Goal: Book appointment/travel/reservation

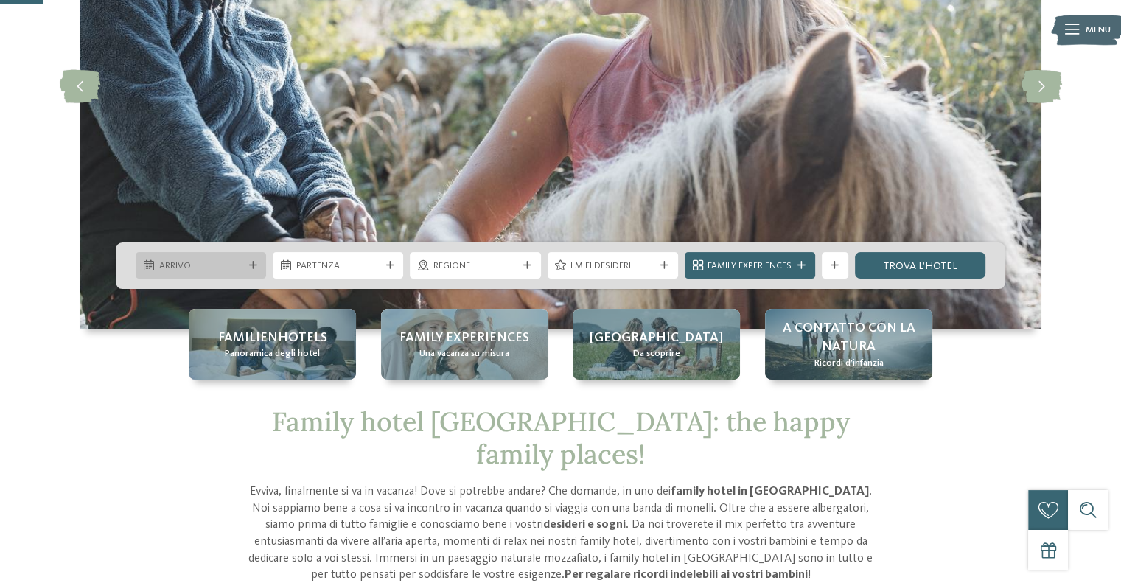
click at [239, 260] on span "Arrivo" at bounding box center [201, 266] width 84 height 13
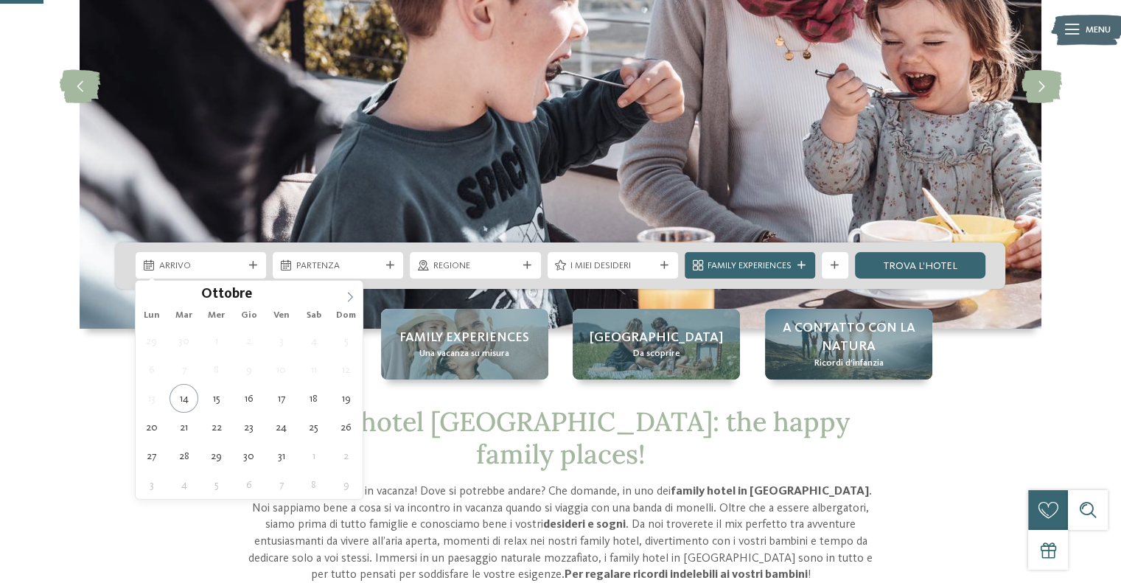
click at [351, 297] on icon at bounding box center [350, 297] width 10 height 10
type div "26.12.2025"
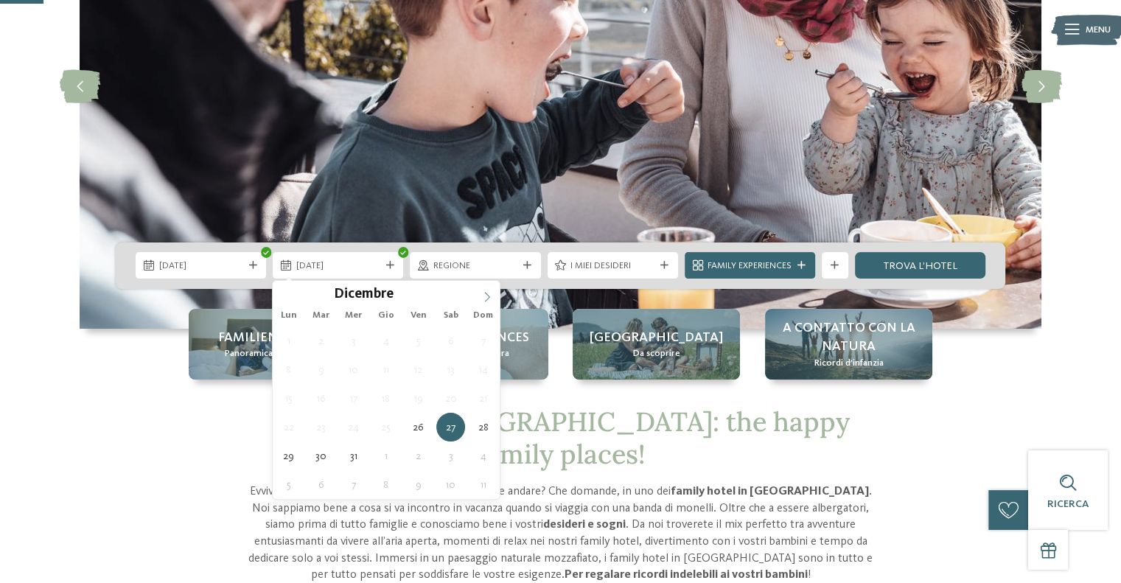
type input "****"
click at [478, 300] on span at bounding box center [487, 293] width 25 height 25
type div "01.01.2026"
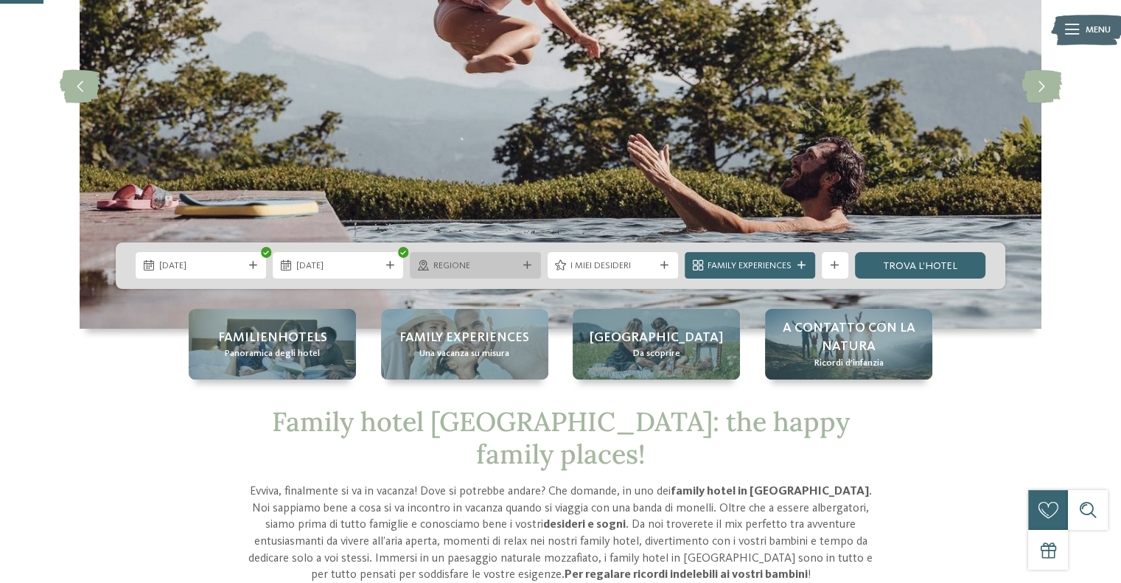
click at [462, 268] on span "Regione" at bounding box center [475, 266] width 84 height 13
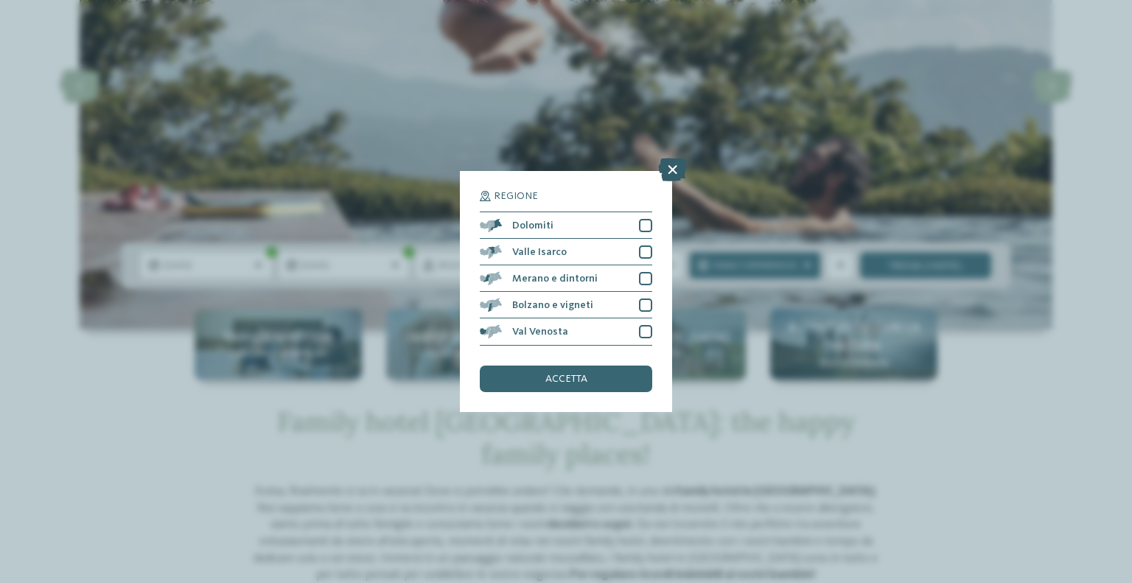
click at [680, 176] on icon at bounding box center [672, 171] width 29 height 24
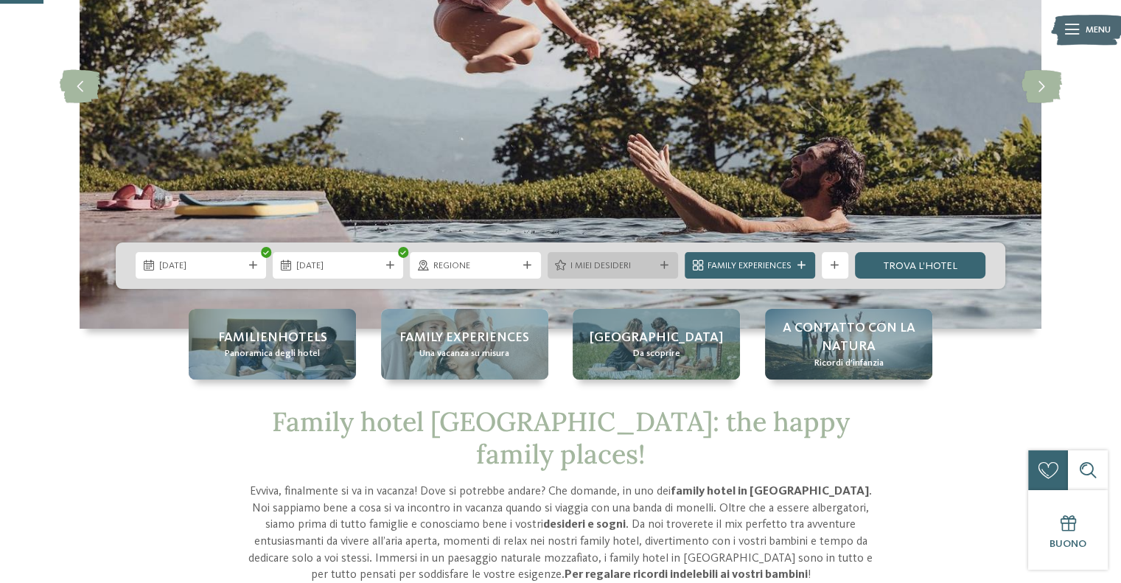
click at [610, 265] on span "I miei desideri" at bounding box center [613, 266] width 84 height 13
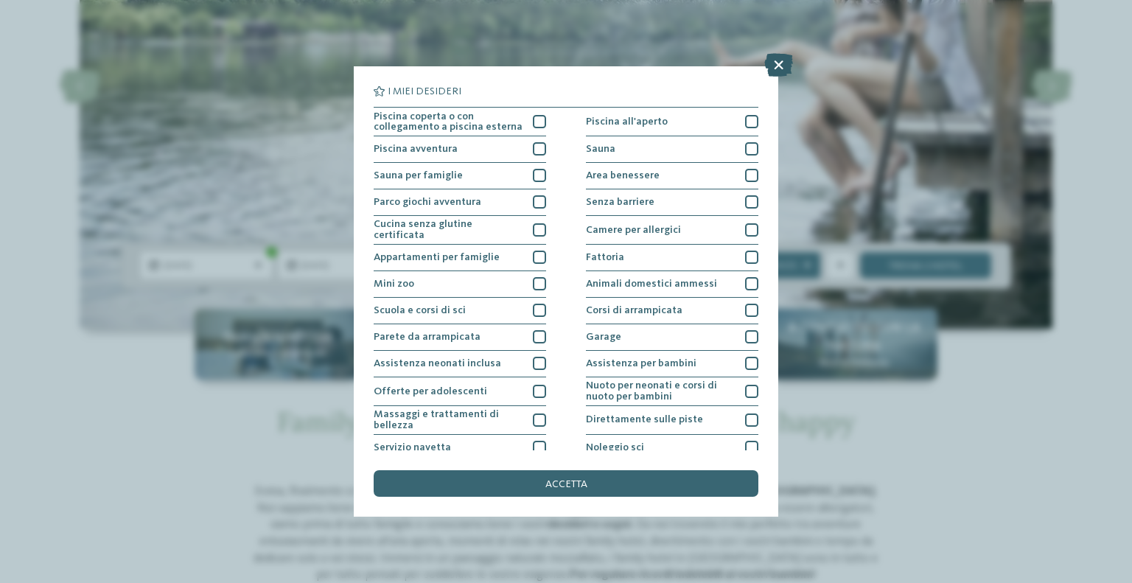
click at [774, 69] on icon at bounding box center [779, 65] width 29 height 24
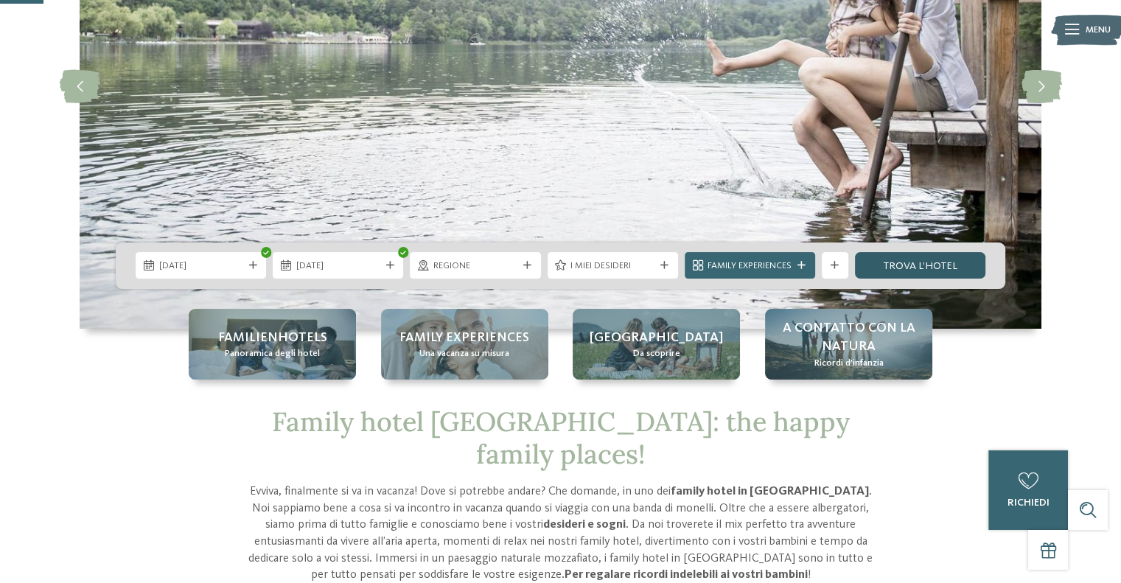
click at [882, 268] on link "trova l’hotel" at bounding box center [920, 265] width 130 height 27
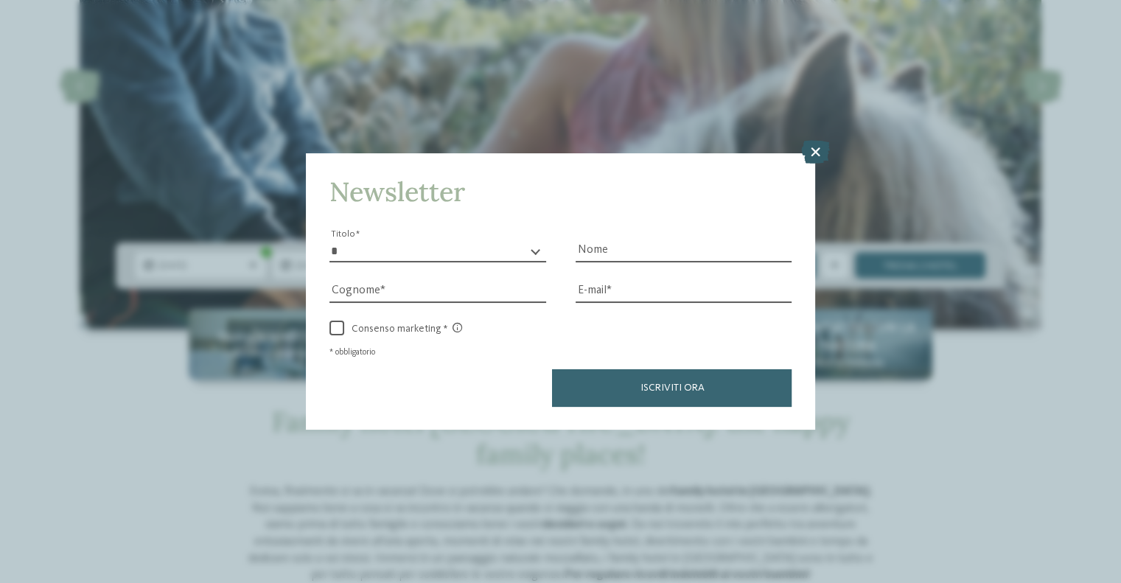
click at [821, 150] on icon at bounding box center [815, 152] width 29 height 24
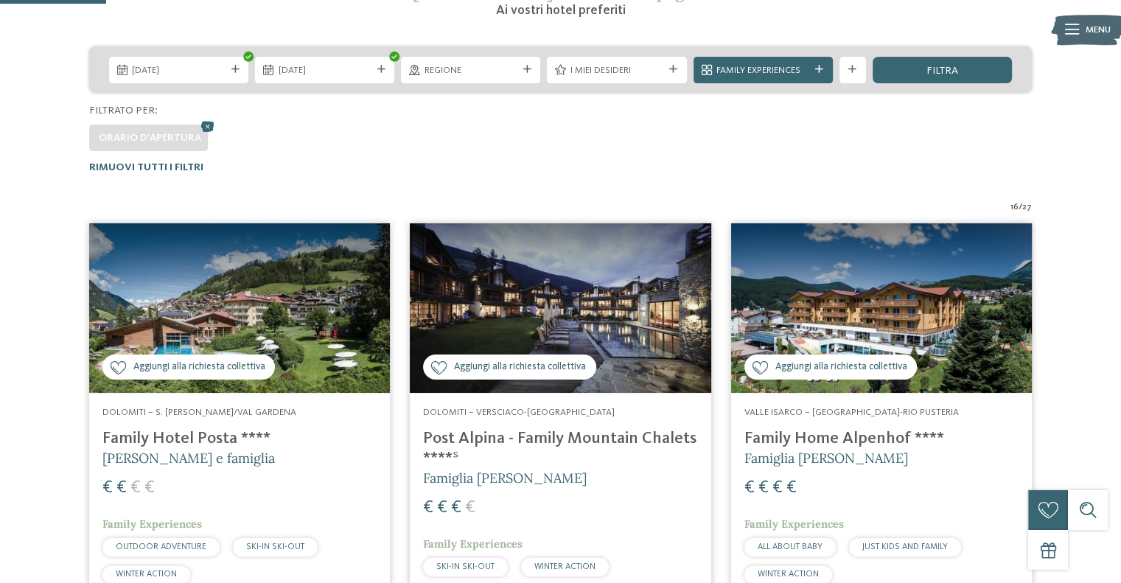
scroll to position [369, 0]
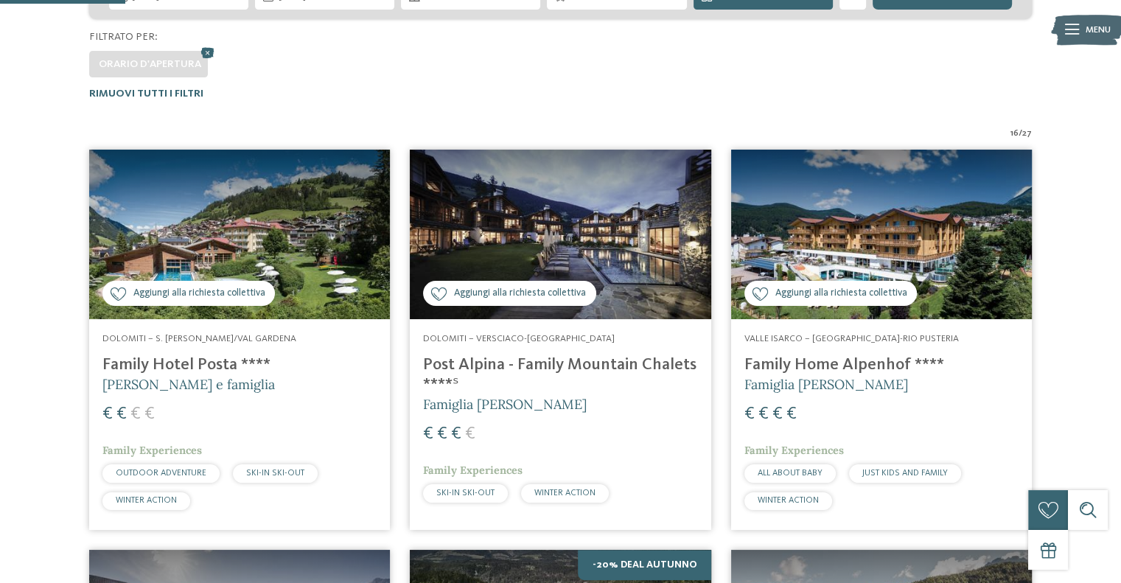
click at [324, 370] on h4 "Family Hotel Posta ****" at bounding box center [239, 365] width 274 height 20
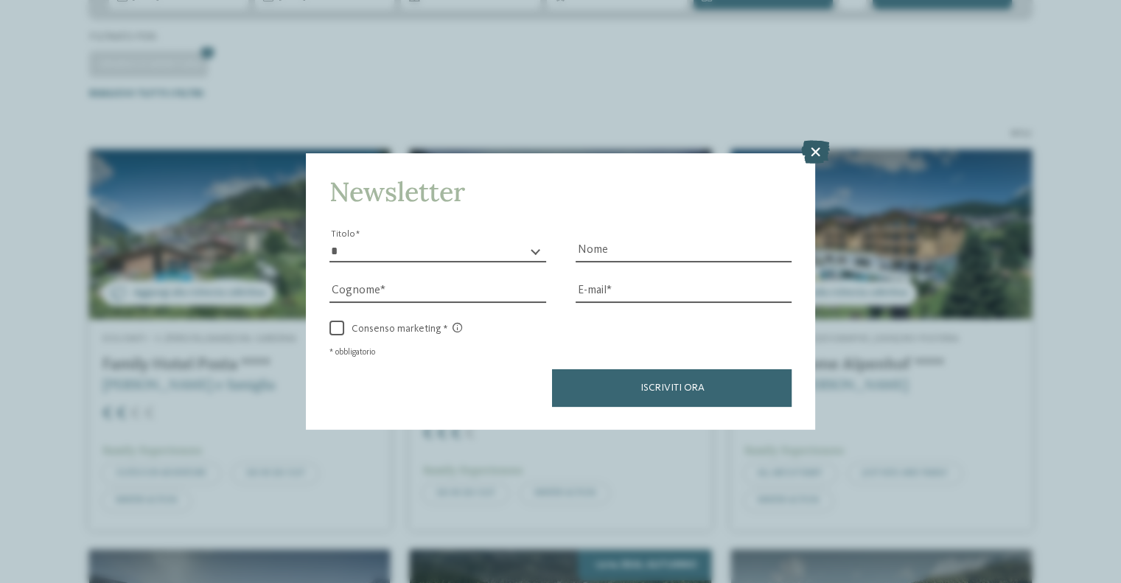
click at [821, 156] on icon at bounding box center [815, 152] width 29 height 24
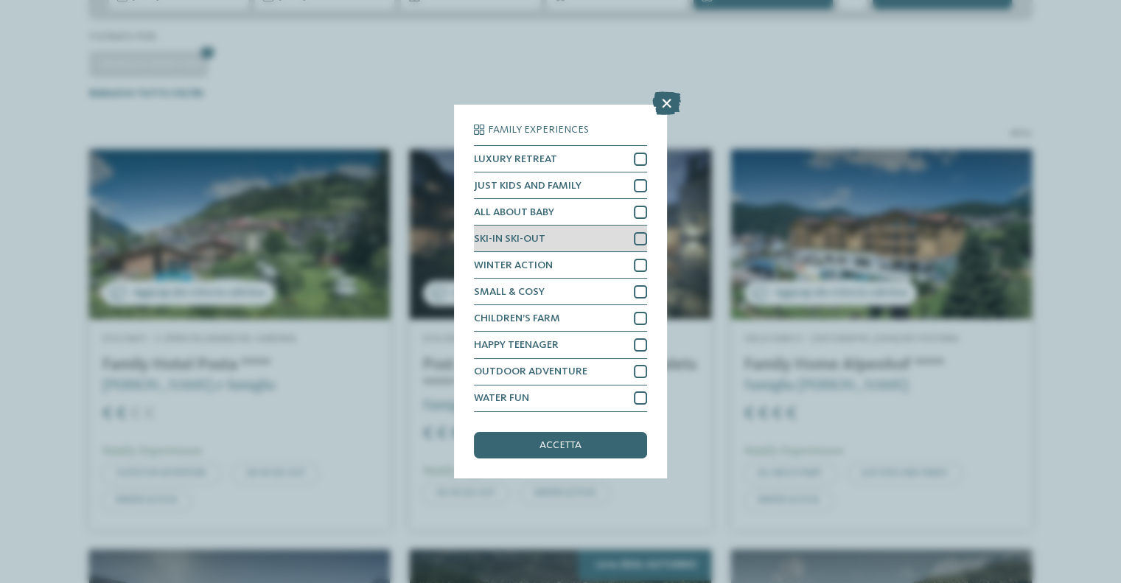
click at [505, 243] on span "SKI-IN SKI-OUT" at bounding box center [510, 239] width 72 height 10
click at [537, 456] on div "accetta" at bounding box center [560, 445] width 173 height 27
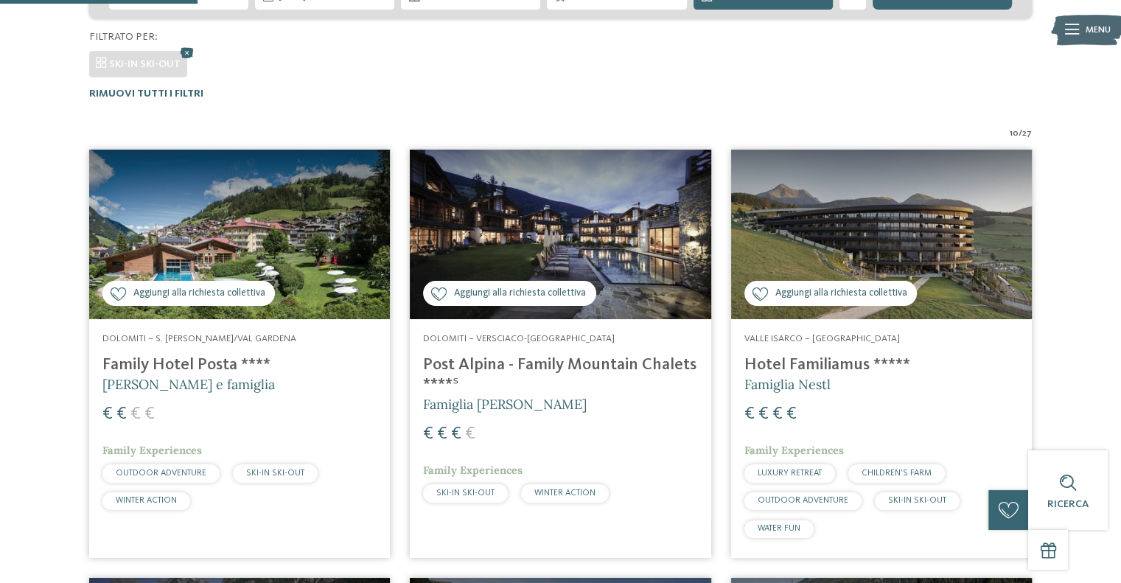
click at [551, 395] on h5 "Famiglia Wachtler" at bounding box center [560, 404] width 274 height 18
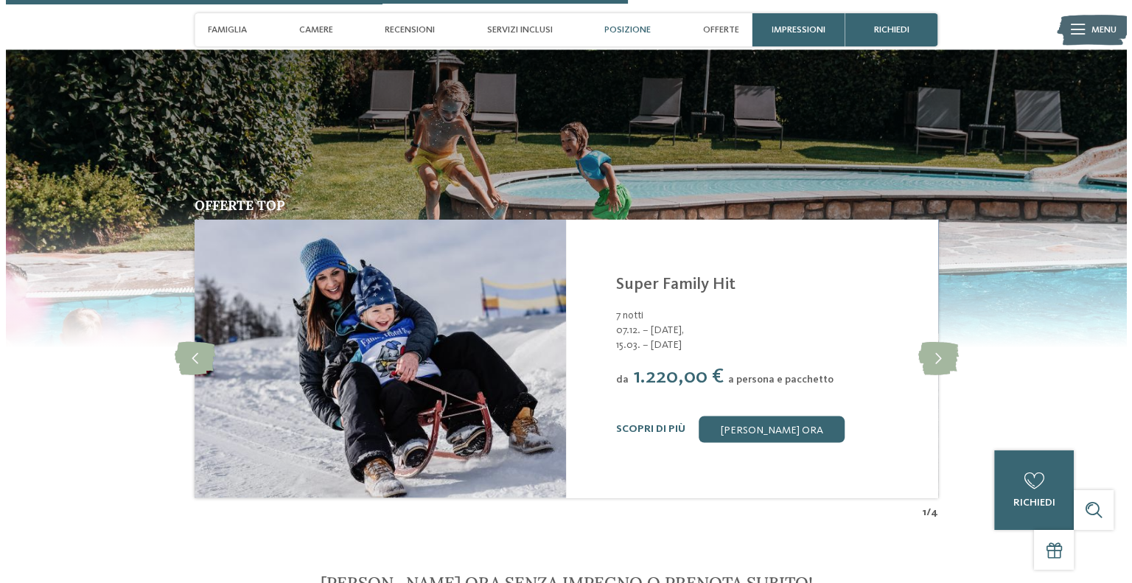
scroll to position [2728, 0]
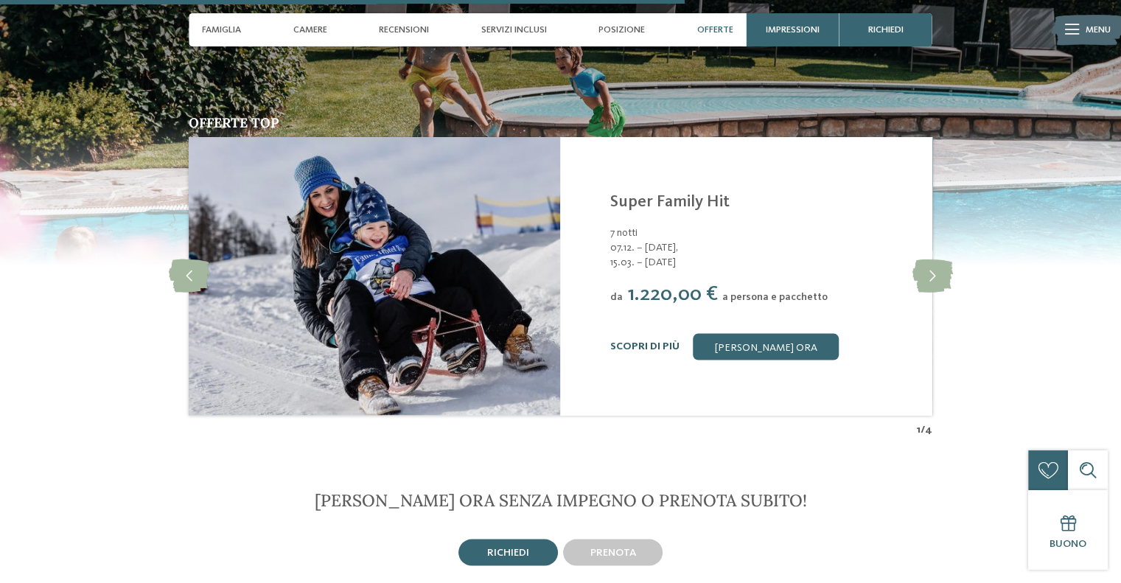
click at [653, 341] on link "Scopri di più" at bounding box center [644, 346] width 69 height 10
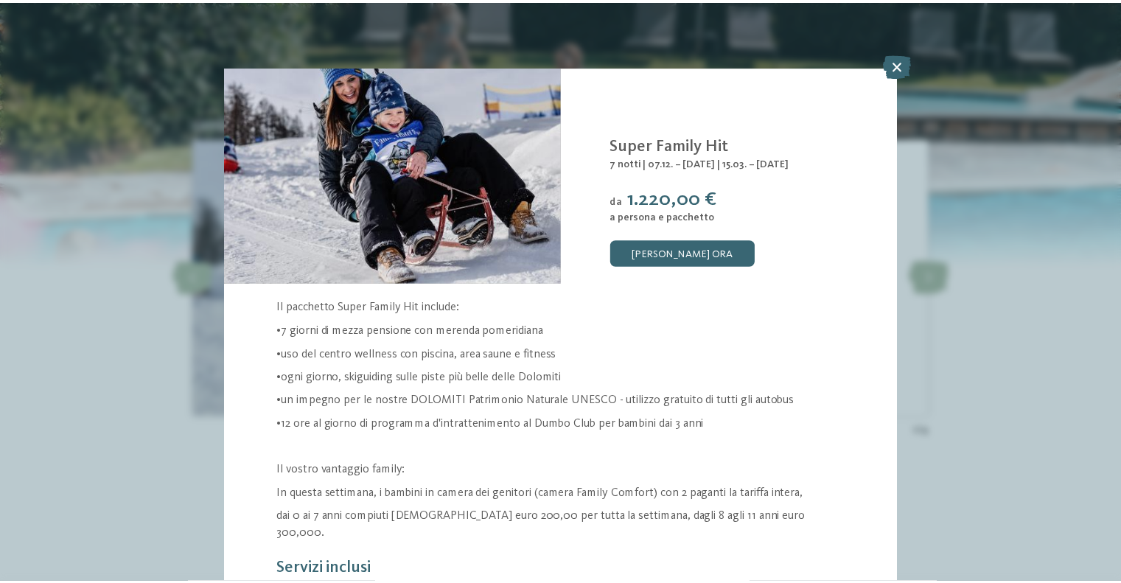
scroll to position [74, 0]
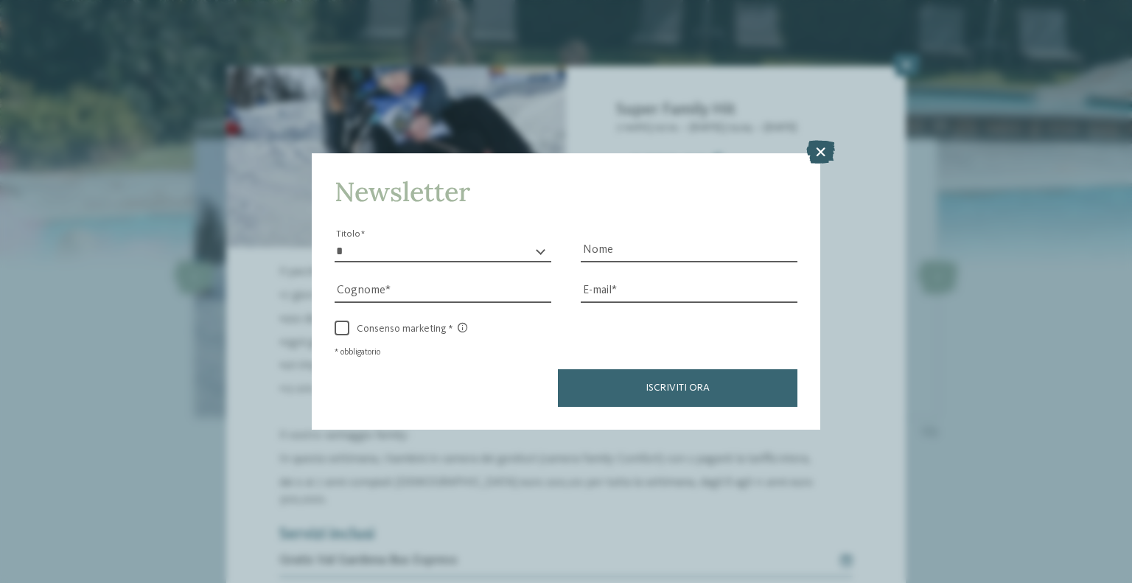
click at [826, 146] on icon at bounding box center [821, 152] width 29 height 24
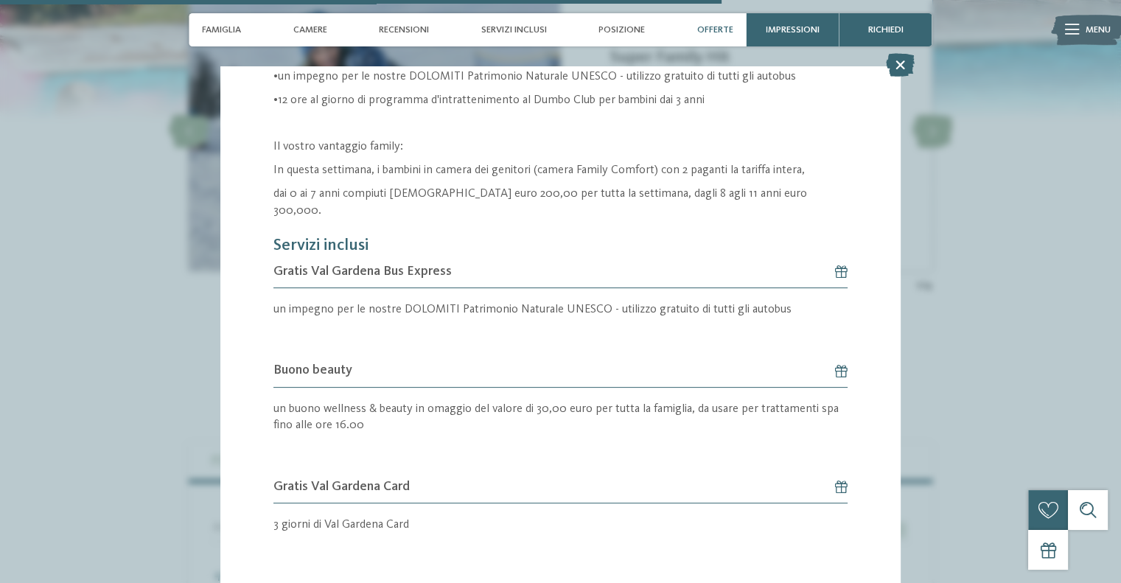
scroll to position [2875, 0]
click at [899, 69] on icon at bounding box center [900, 65] width 29 height 24
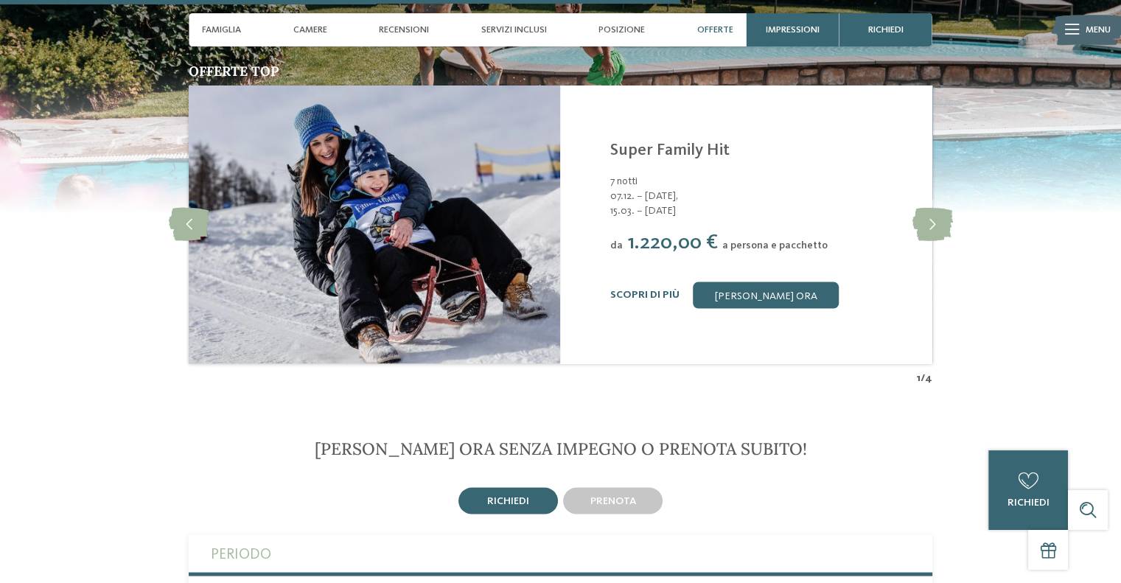
scroll to position [2654, 0]
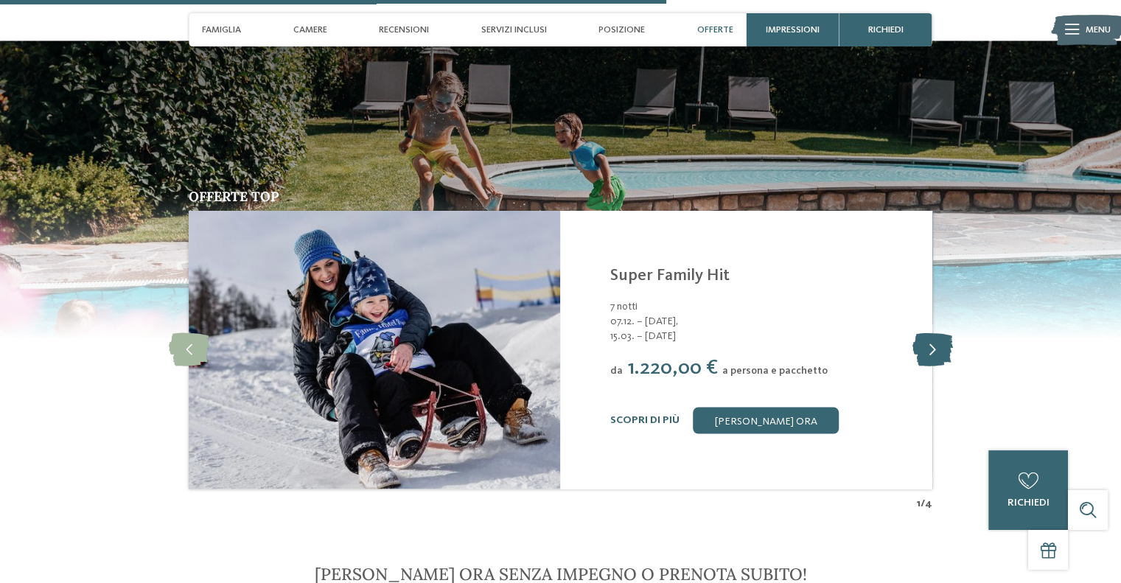
click at [939, 332] on icon at bounding box center [932, 348] width 41 height 33
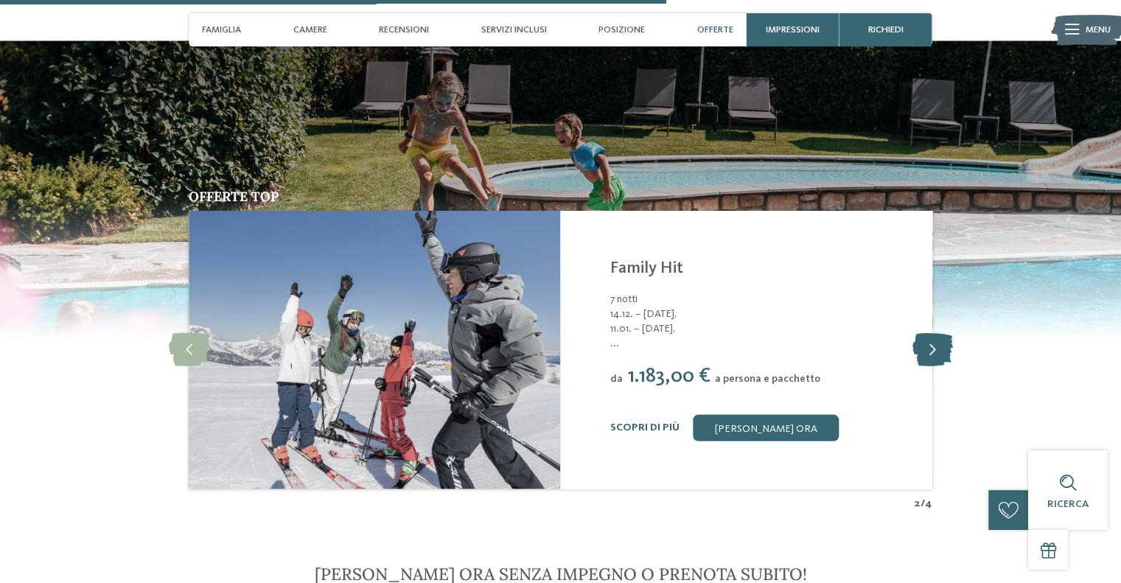
click at [939, 332] on icon at bounding box center [932, 348] width 41 height 33
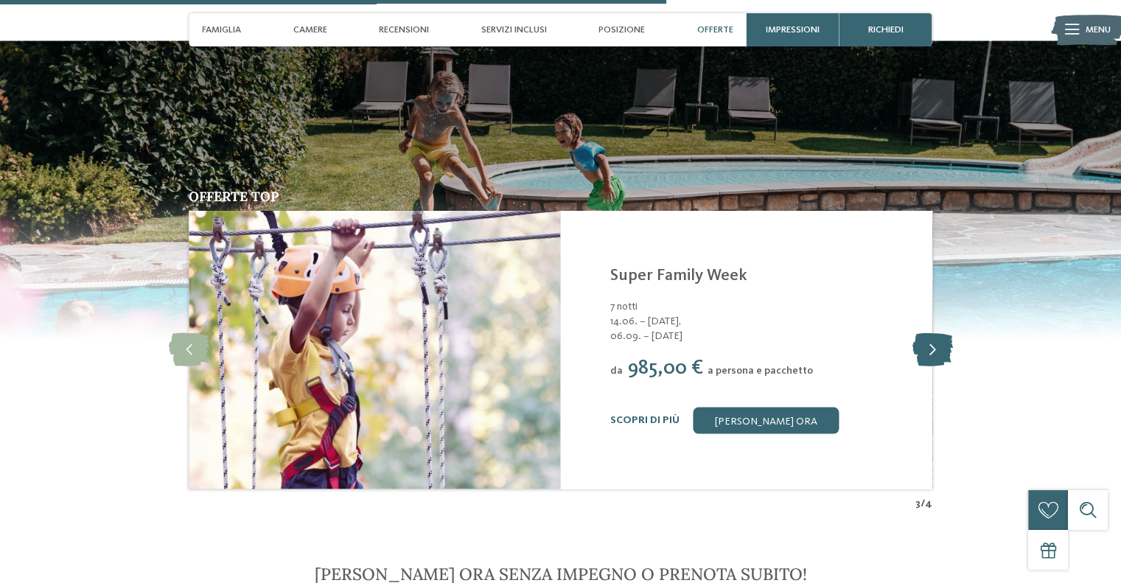
click at [939, 332] on icon at bounding box center [932, 348] width 41 height 33
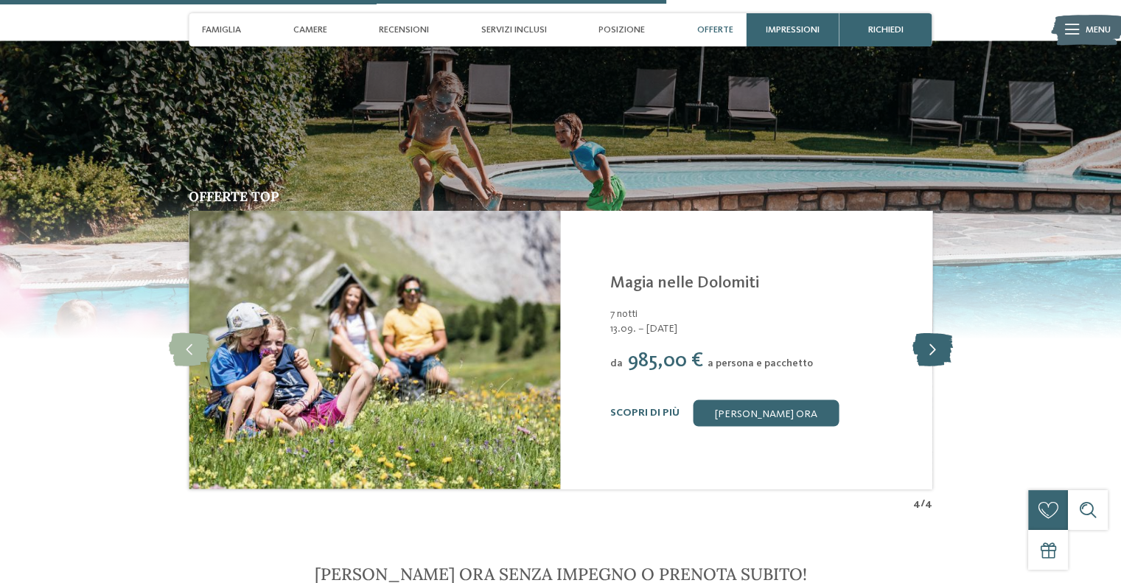
click at [939, 332] on icon at bounding box center [932, 348] width 41 height 33
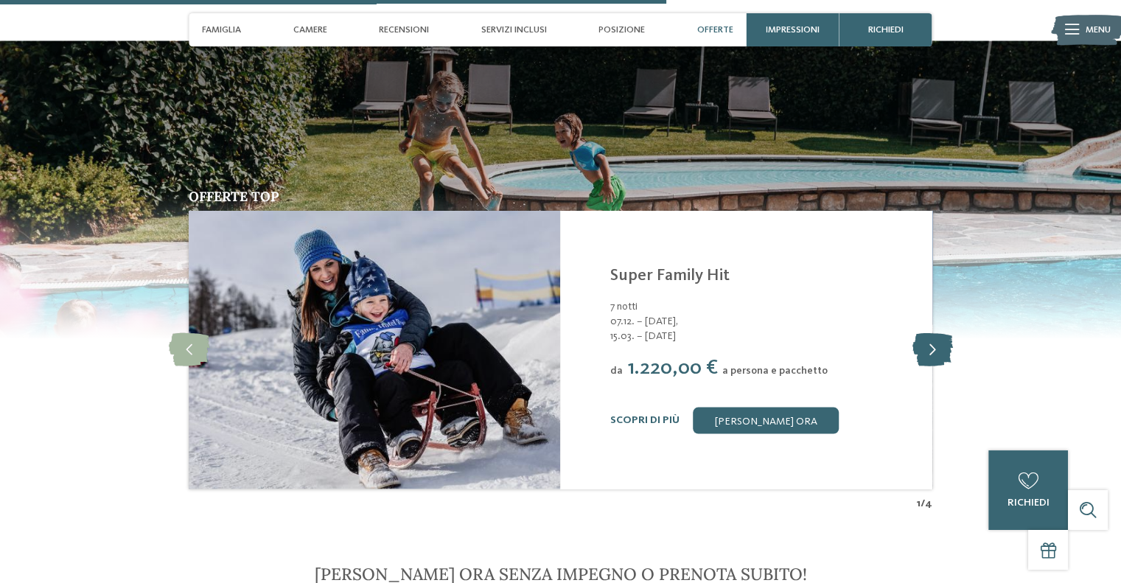
click at [939, 332] on icon at bounding box center [932, 348] width 41 height 33
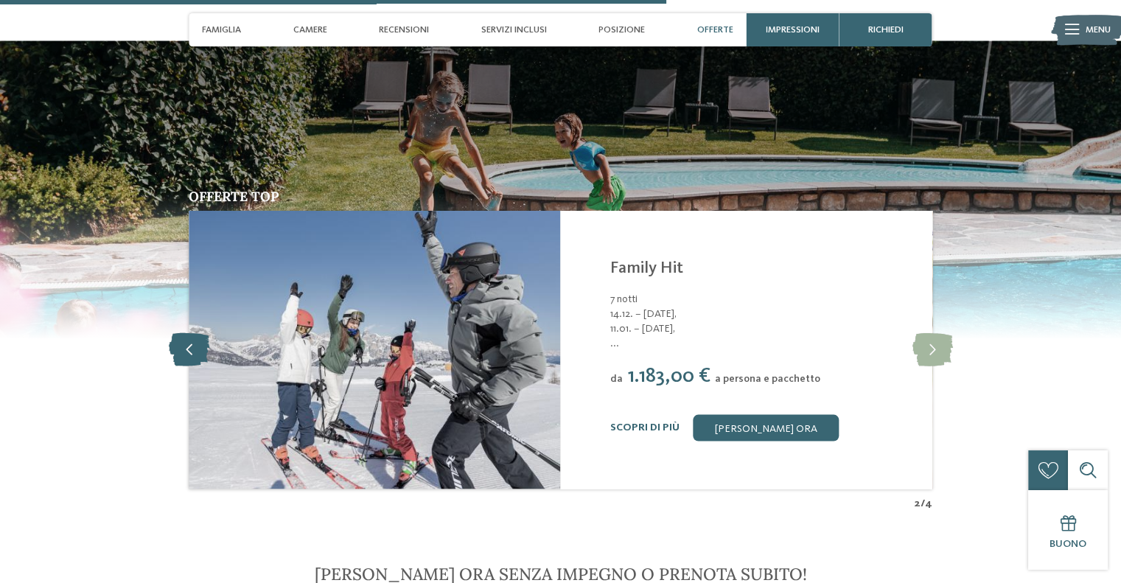
click at [180, 337] on icon at bounding box center [189, 348] width 41 height 33
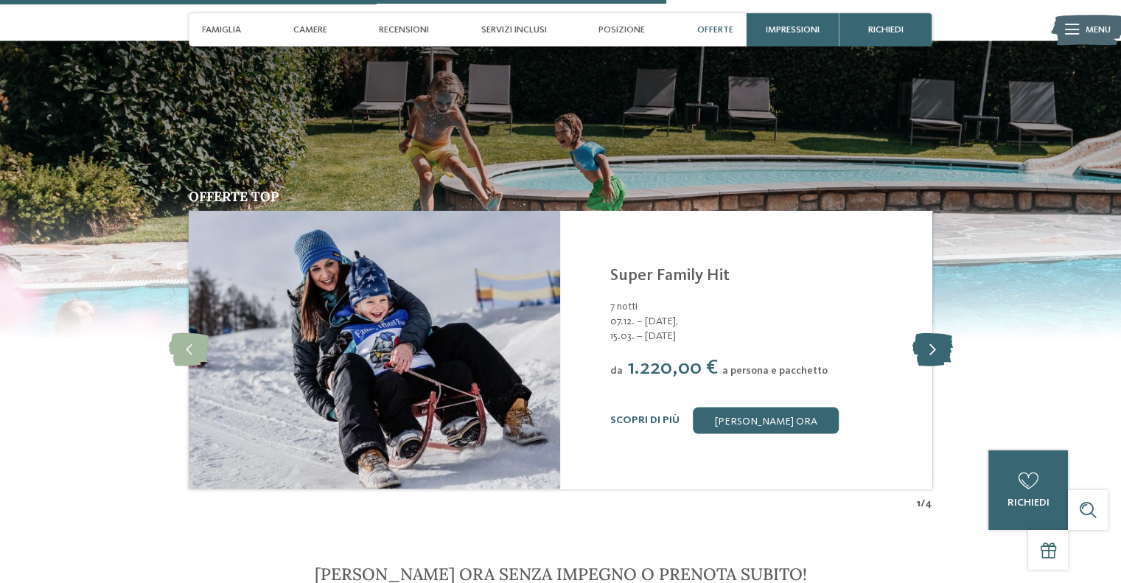
click at [932, 332] on icon at bounding box center [932, 348] width 41 height 33
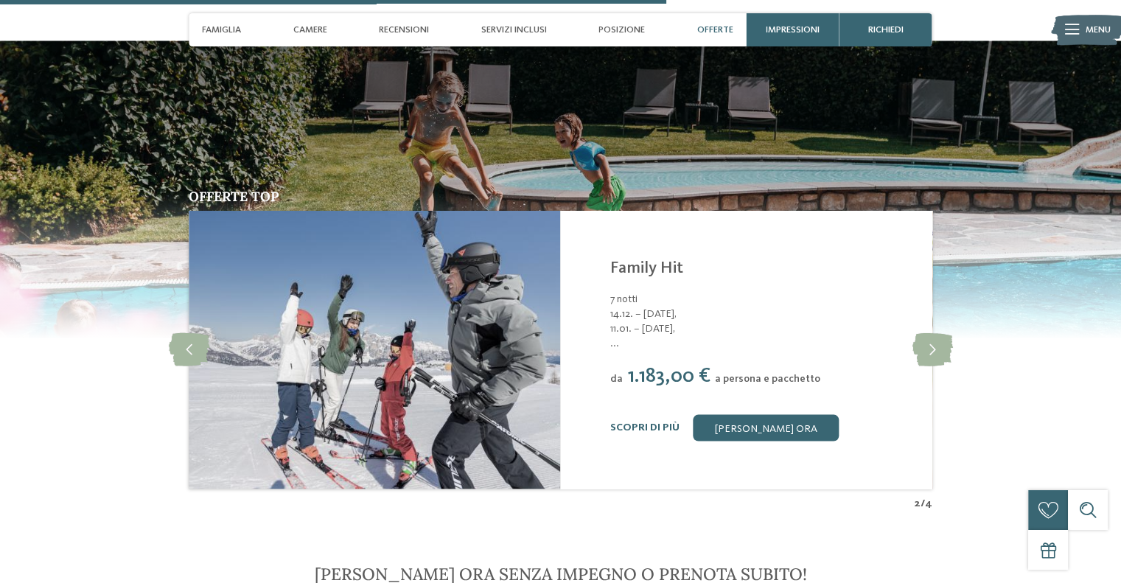
click at [615, 335] on span "..." at bounding box center [762, 342] width 305 height 15
click at [167, 332] on div "Offerte top slide 3 of 4 Family Hotel Posta **** S. [PERSON_NAME]/Val Gardena -…" at bounding box center [560, 349] width 903 height 321
click at [191, 332] on icon at bounding box center [189, 348] width 41 height 33
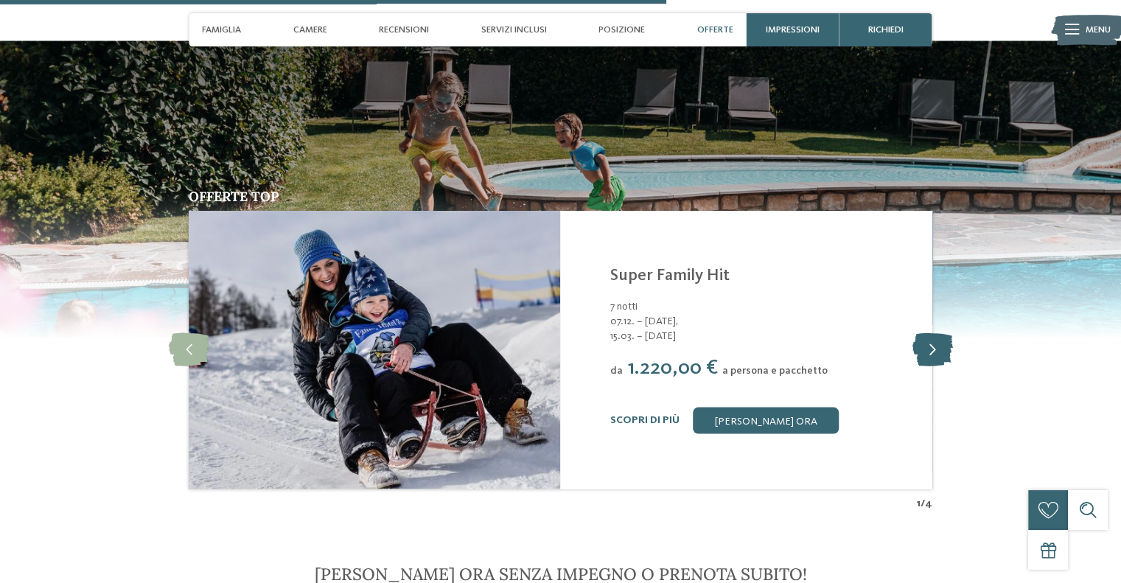
click at [936, 332] on icon at bounding box center [932, 348] width 41 height 33
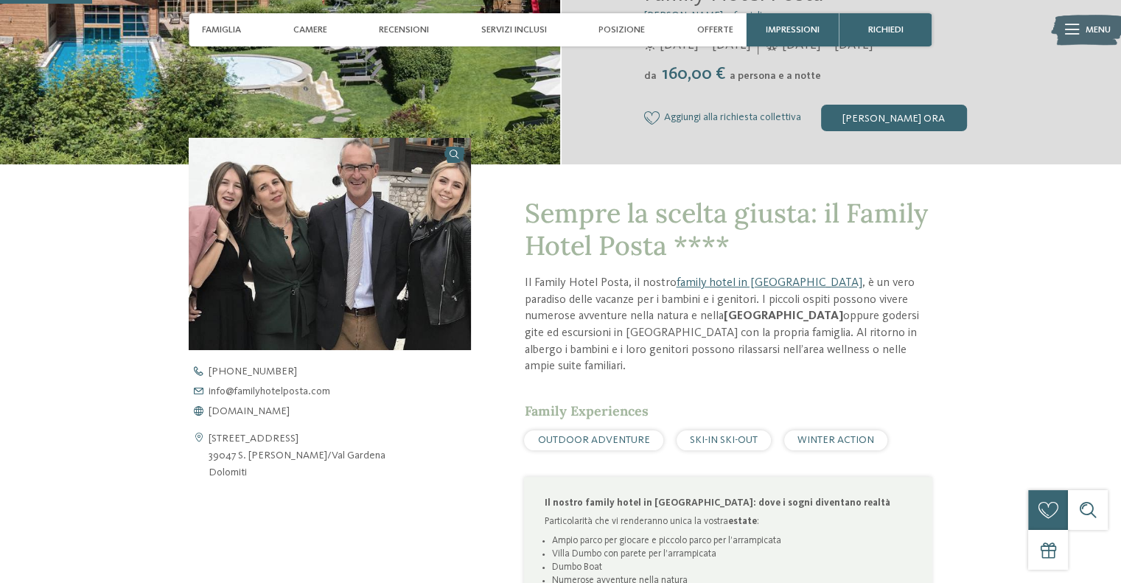
scroll to position [369, 0]
